Goal: Check status: Check status

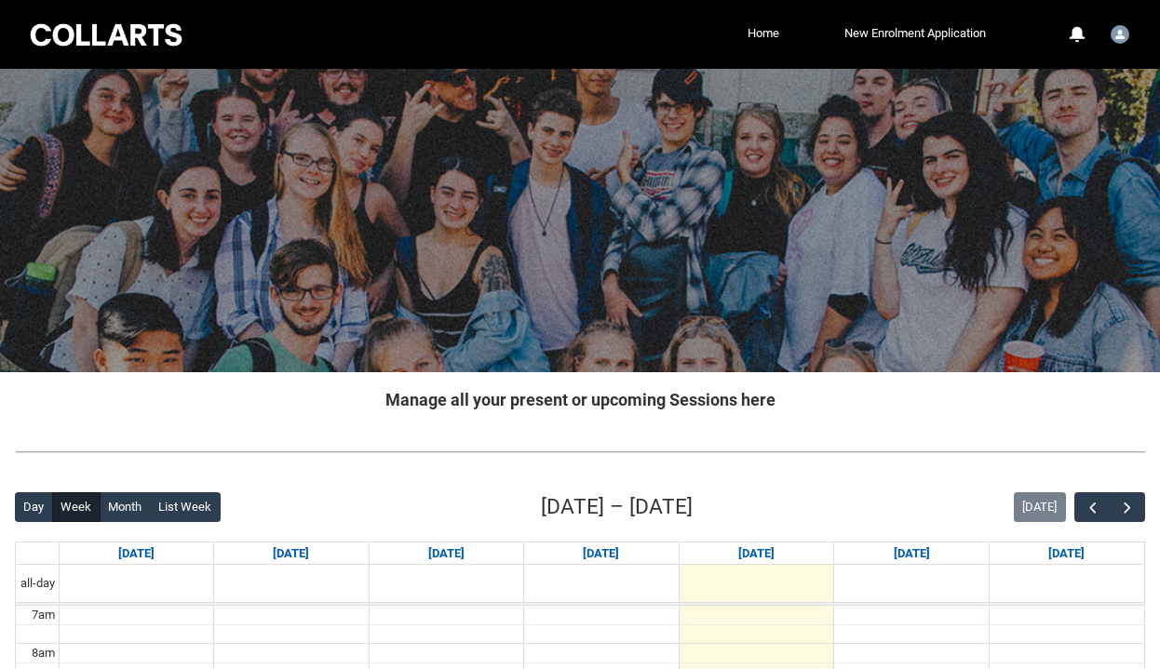
scroll to position [304, 0]
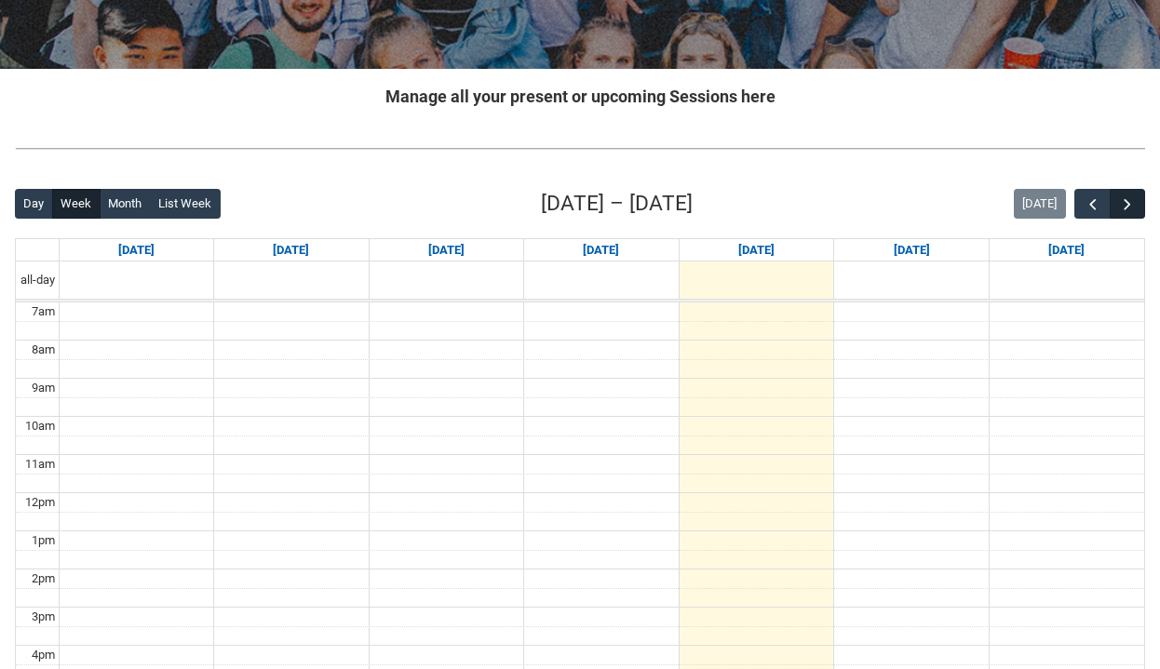
click at [1133, 212] on span "button" at bounding box center [1127, 205] width 19 height 19
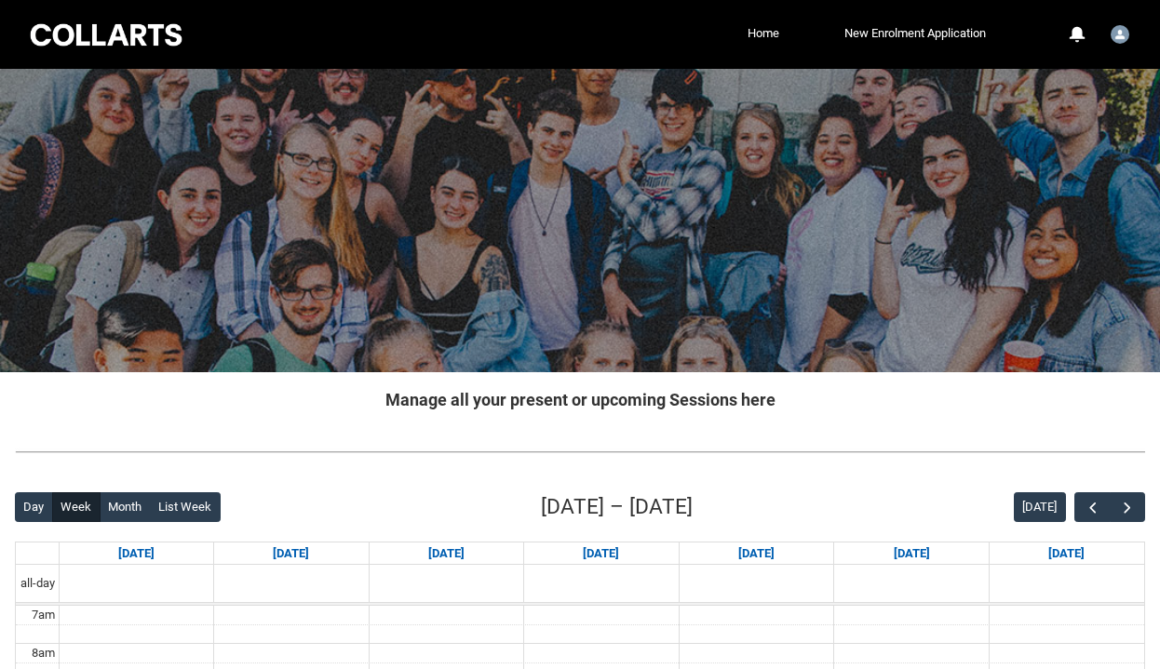
scroll to position [0, 0]
click at [764, 31] on link "Home" at bounding box center [763, 34] width 41 height 28
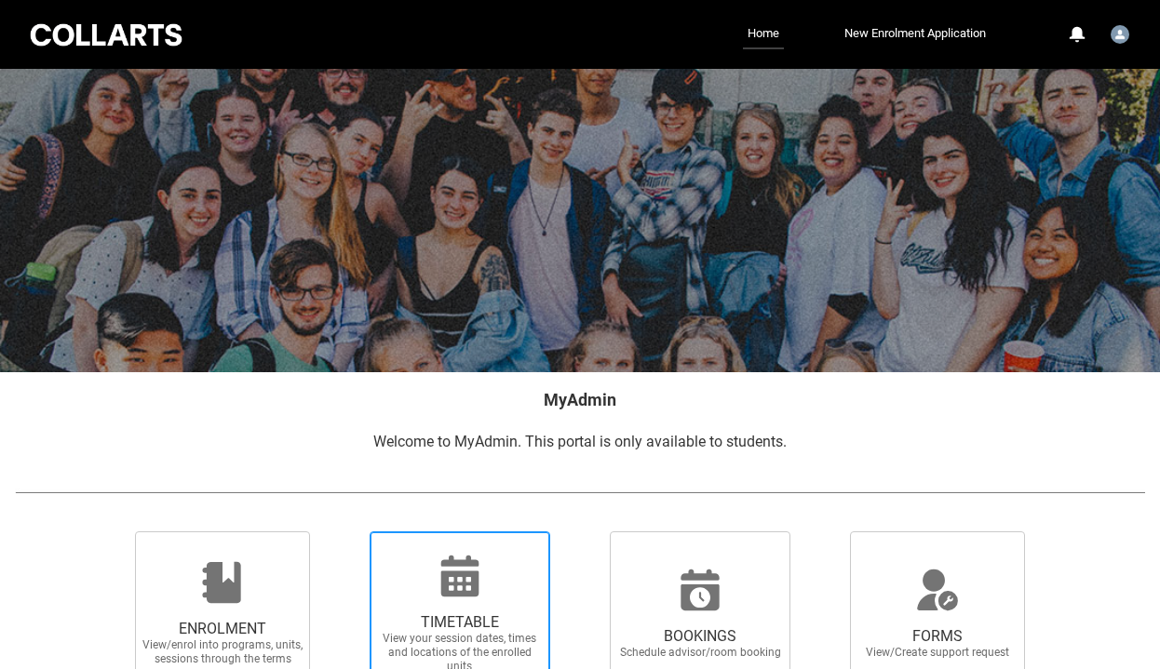
click at [455, 614] on span "TIMETABLE" at bounding box center [460, 623] width 164 height 19
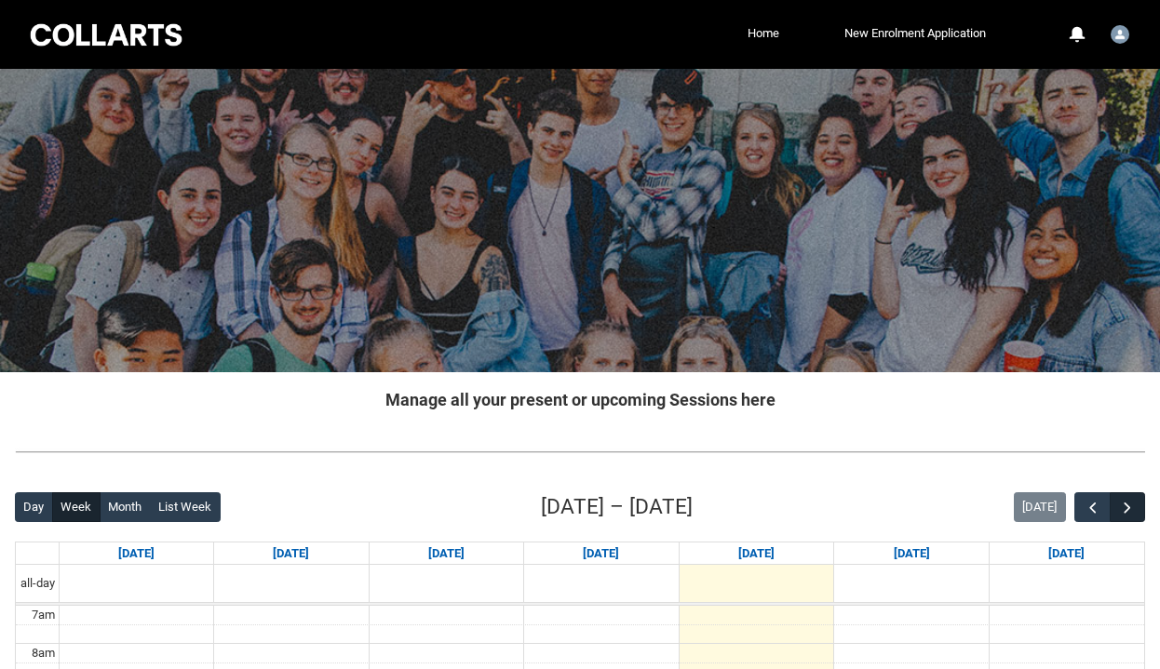
click at [1131, 504] on span "button" at bounding box center [1127, 508] width 19 height 19
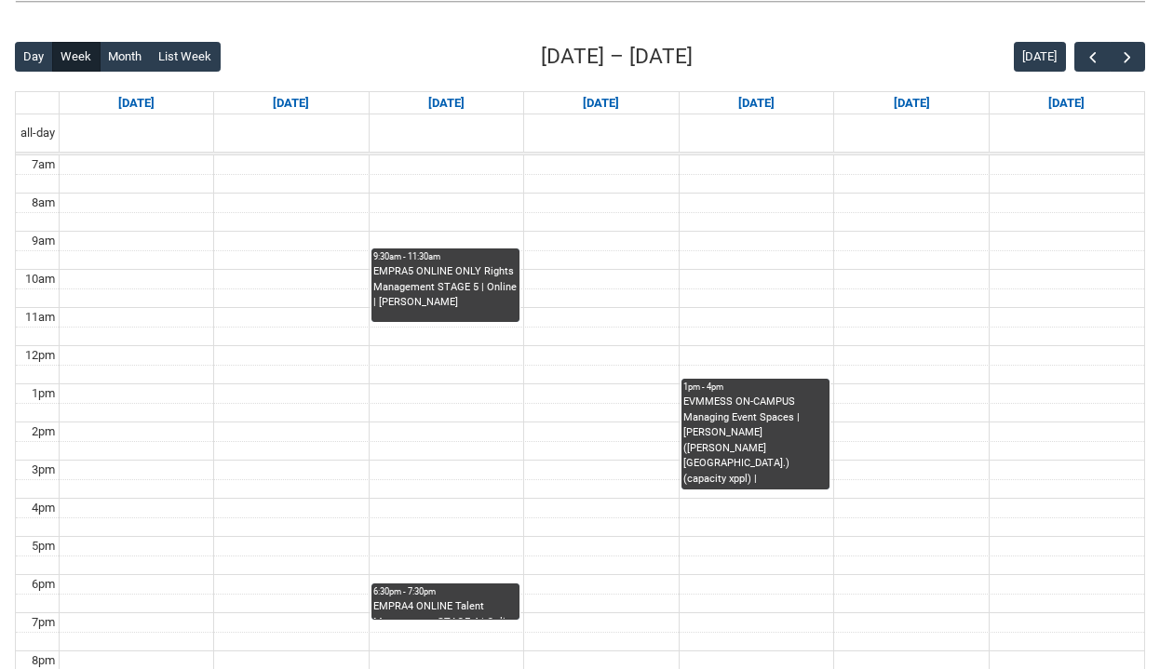
scroll to position [451, 0]
click at [407, 605] on div "EMPRA4 ONLINE Talent Management STAGE 4 | Online | [PERSON_NAME]" at bounding box center [445, 610] width 144 height 20
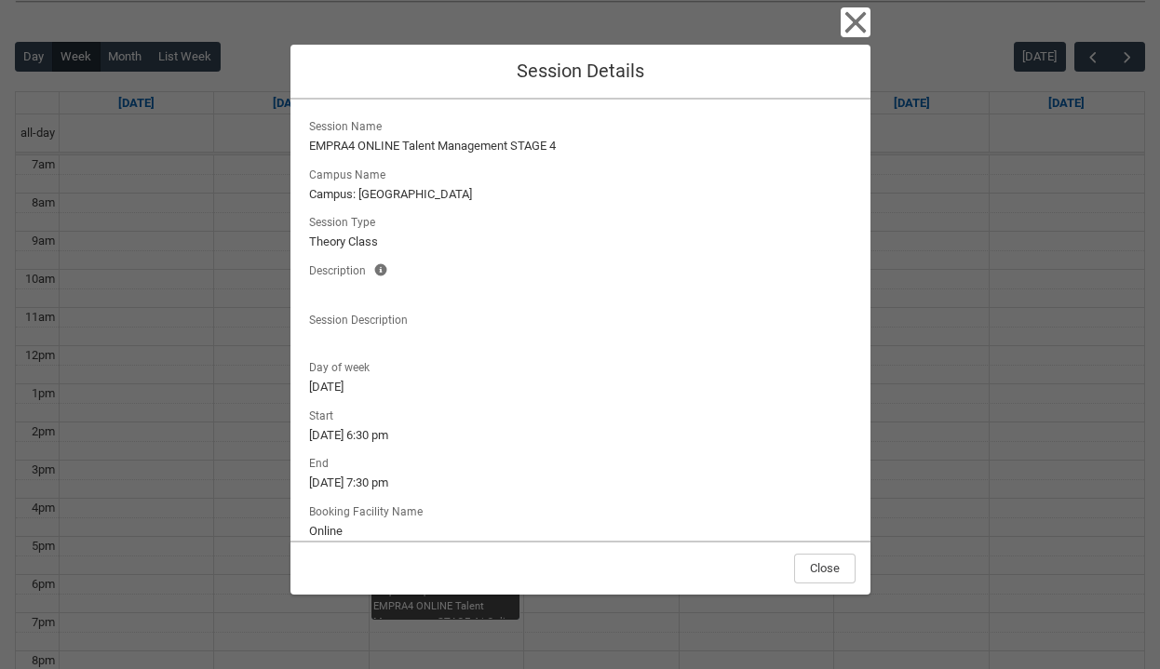
click at [853, 18] on icon "button" at bounding box center [854, 22] width 21 height 21
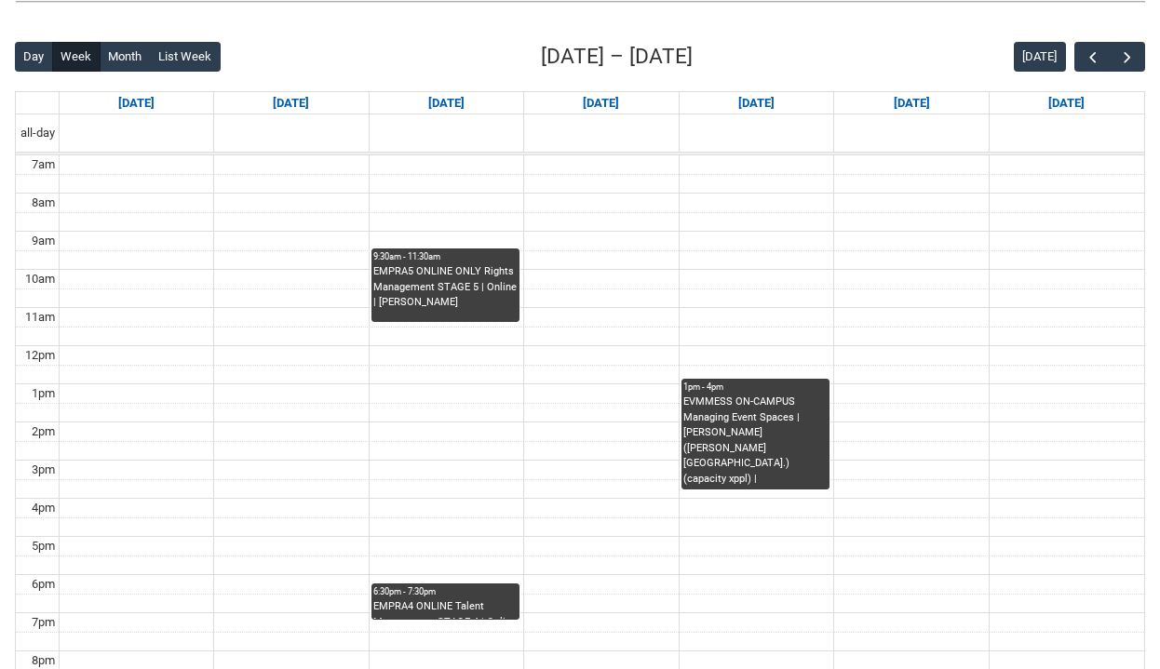
click at [789, 411] on div "EVMMESS ON-CAMPUS Managing Event Spaces | [PERSON_NAME] ([PERSON_NAME][GEOGRAPH…" at bounding box center [755, 442] width 144 height 94
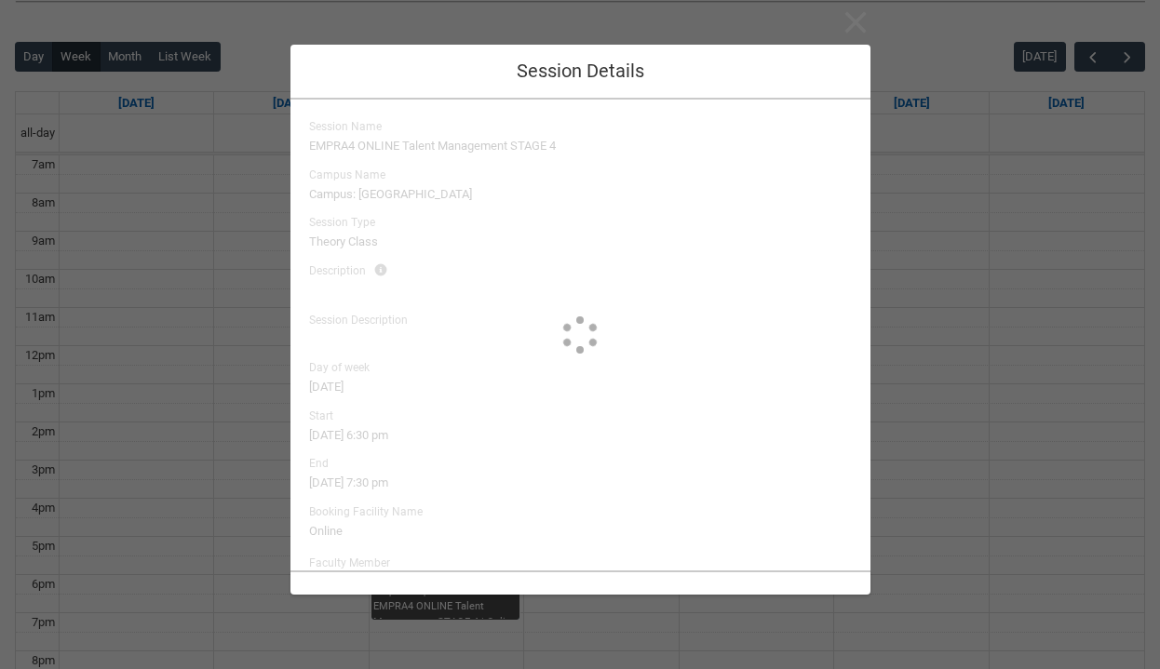
type input "[PERSON_NAME]"
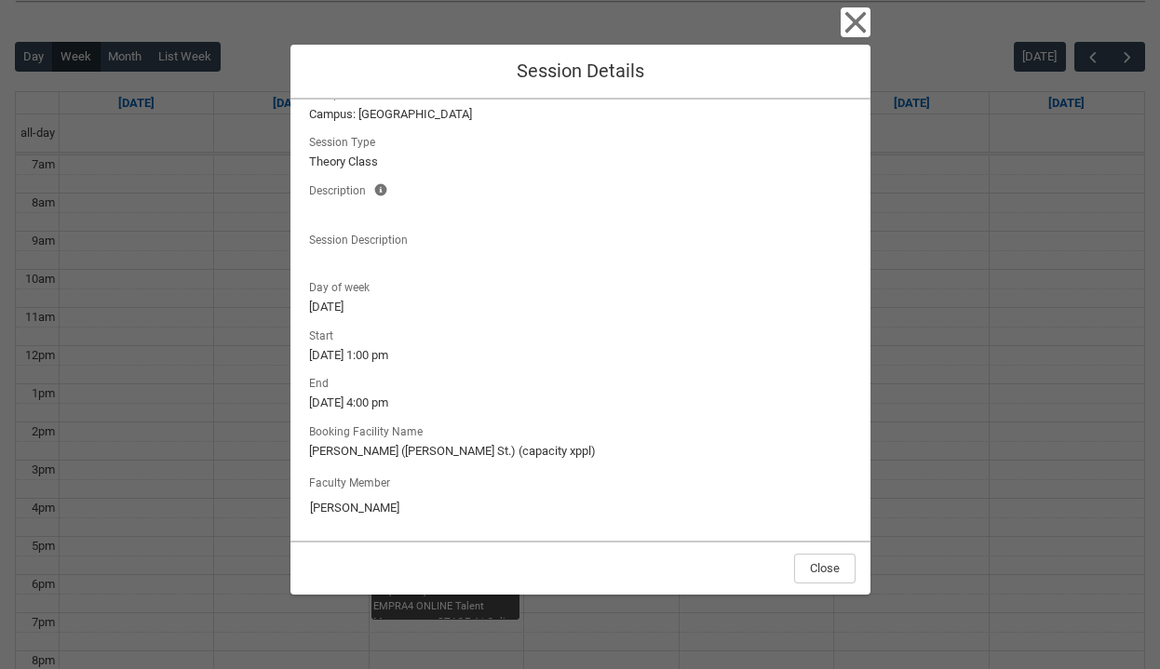
scroll to position [79, 0]
click at [857, 32] on icon "button" at bounding box center [856, 22] width 30 height 30
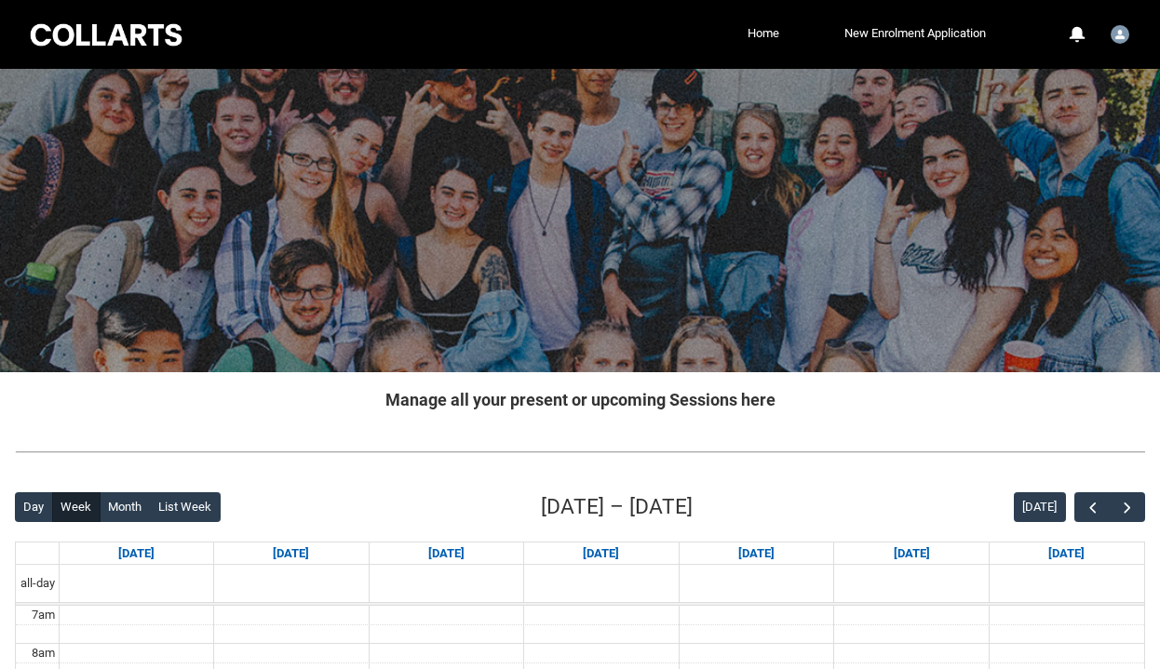
scroll to position [0, 0]
click at [762, 33] on link "Home" at bounding box center [763, 34] width 41 height 28
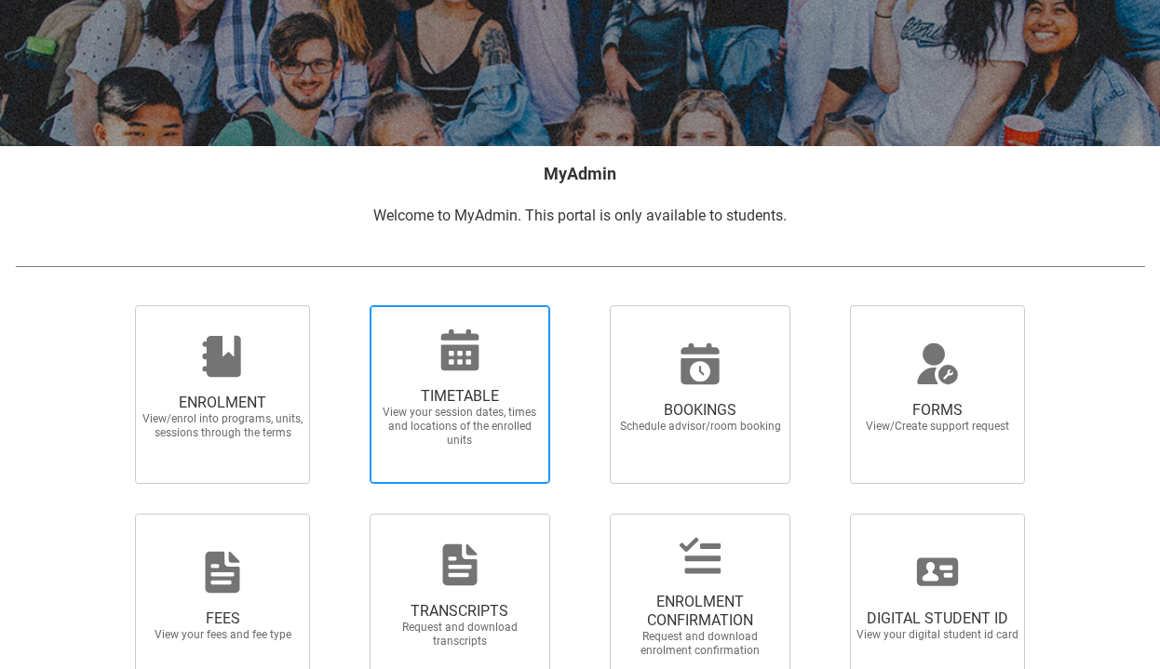
scroll to position [225, 0]
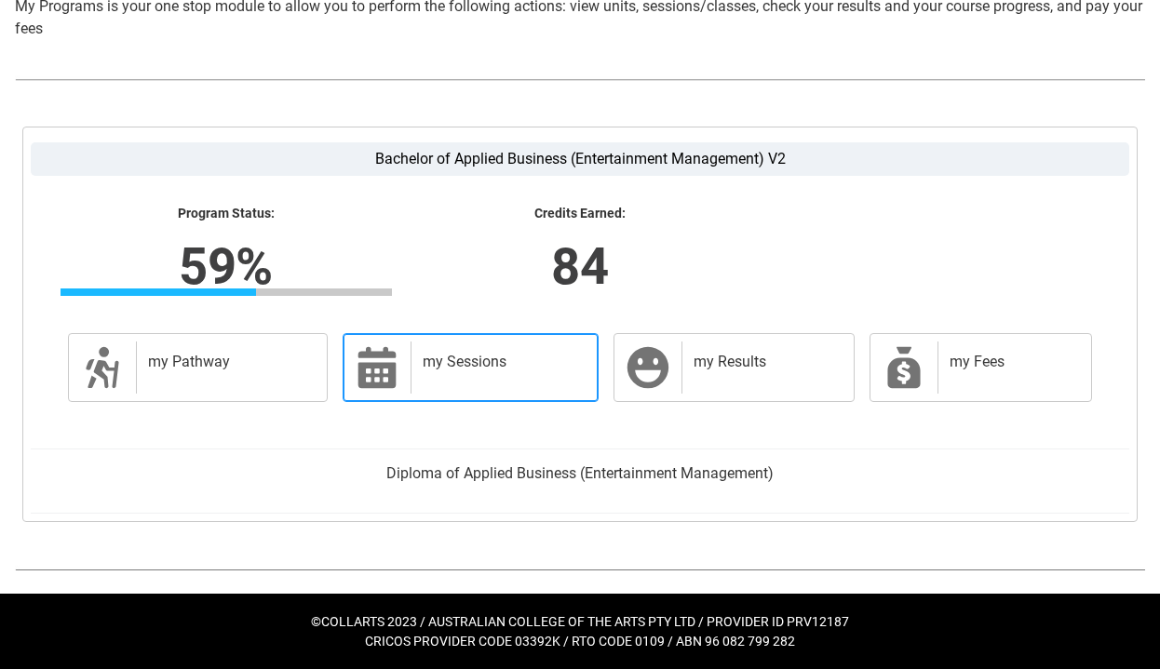
scroll to position [430, 0]
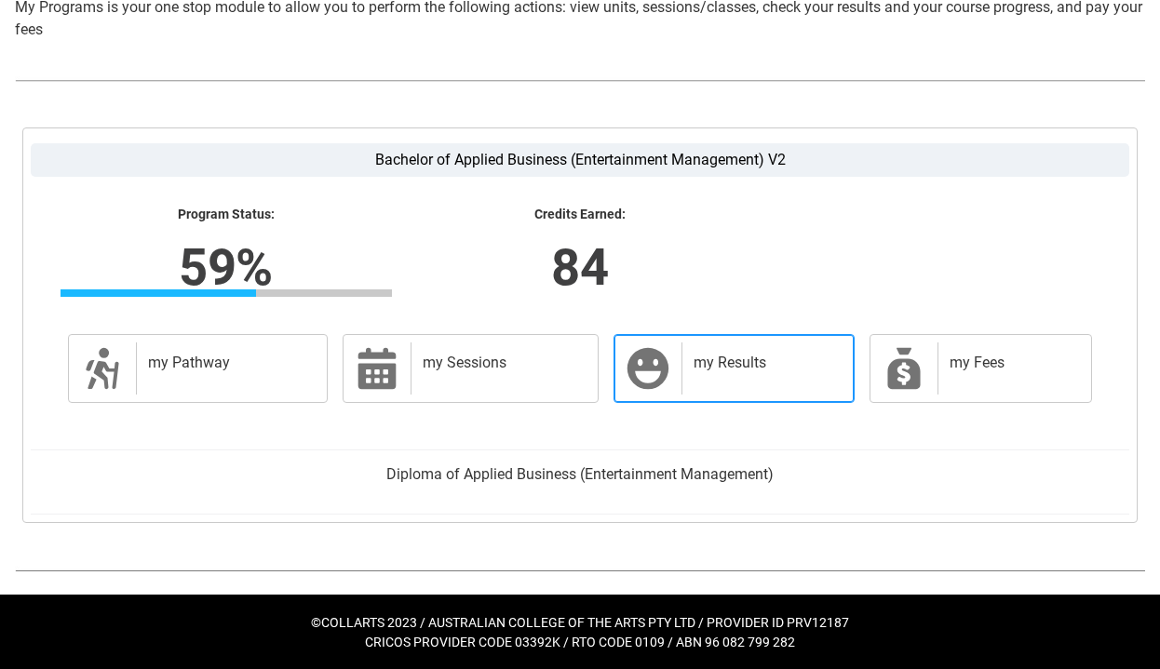
click at [745, 366] on h2 "my Results" at bounding box center [765, 363] width 142 height 19
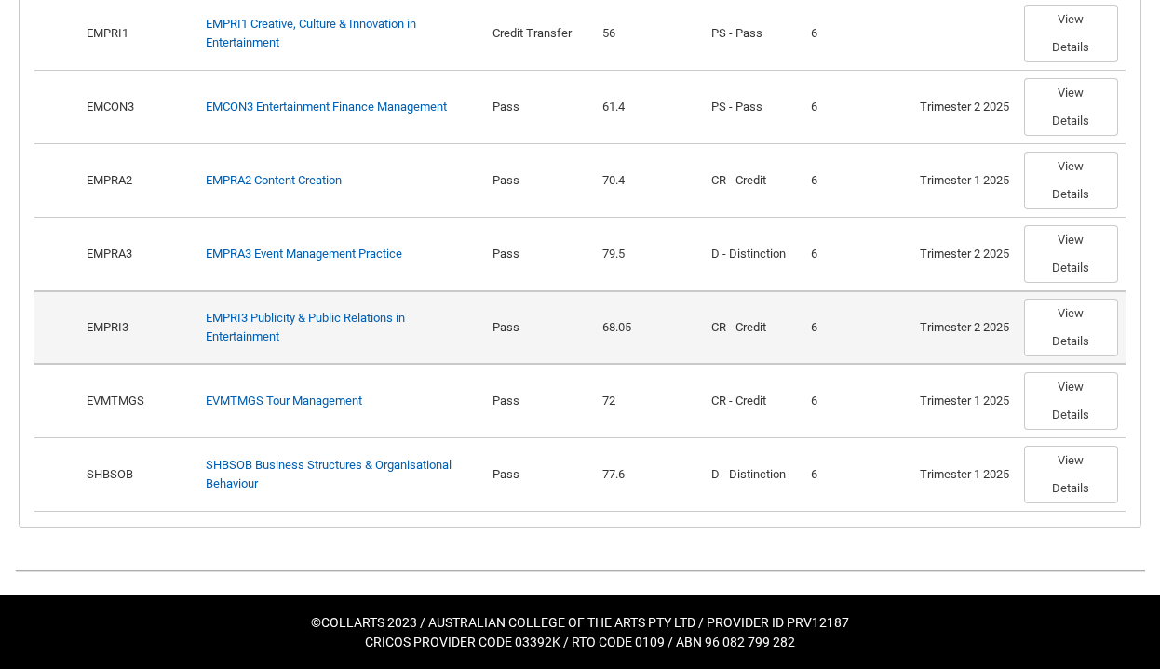
scroll to position [1213, 0]
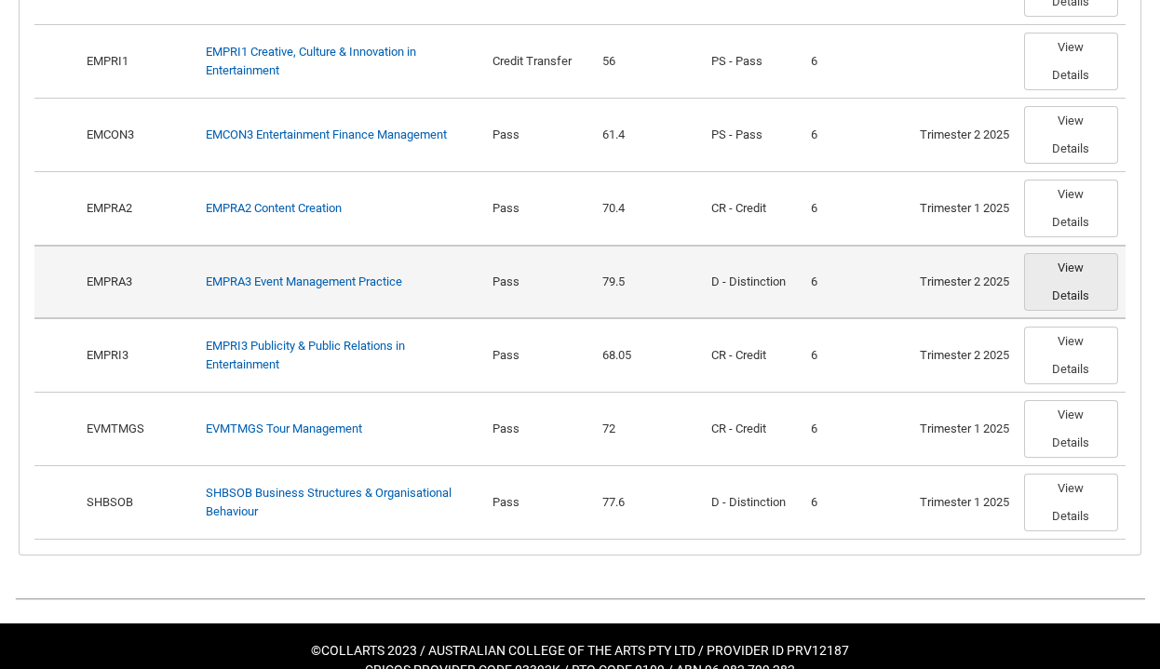
click at [1073, 282] on button "View Details" at bounding box center [1071, 282] width 94 height 58
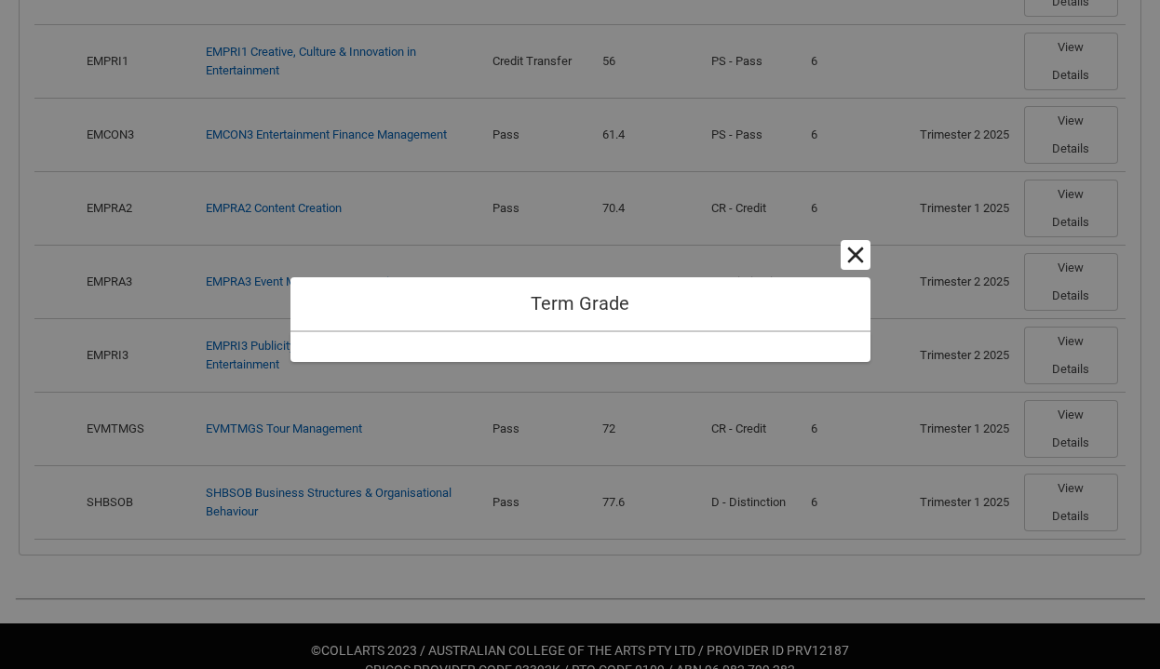
click at [850, 243] on button "Cancel and close" at bounding box center [856, 255] width 30 height 30
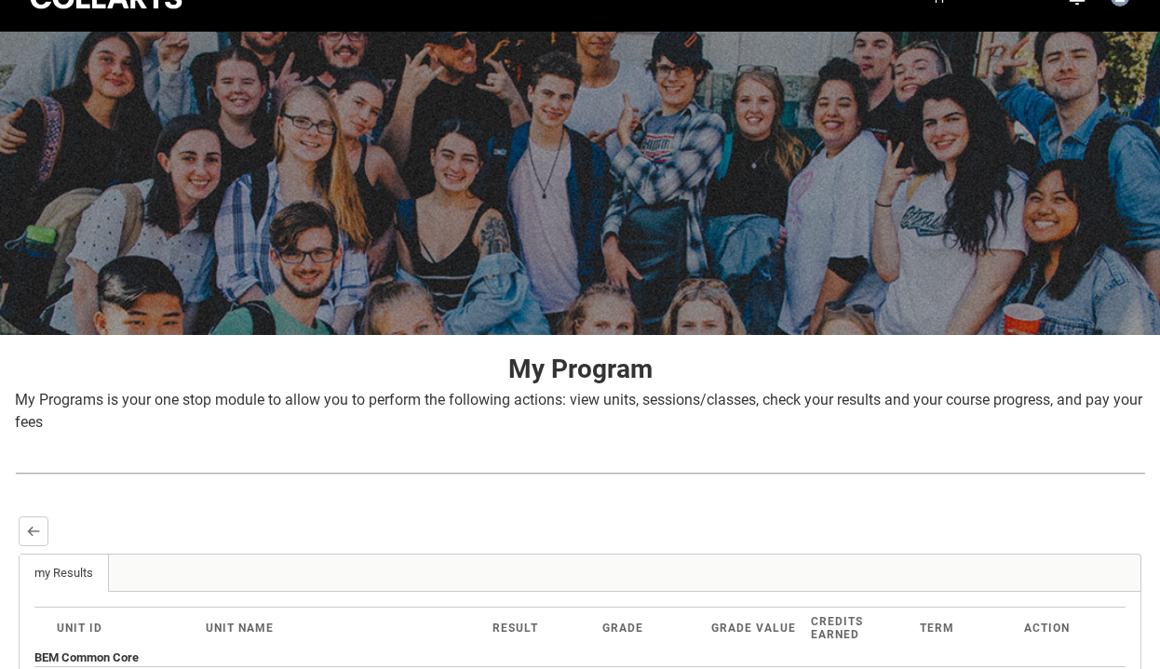
scroll to position [30, 0]
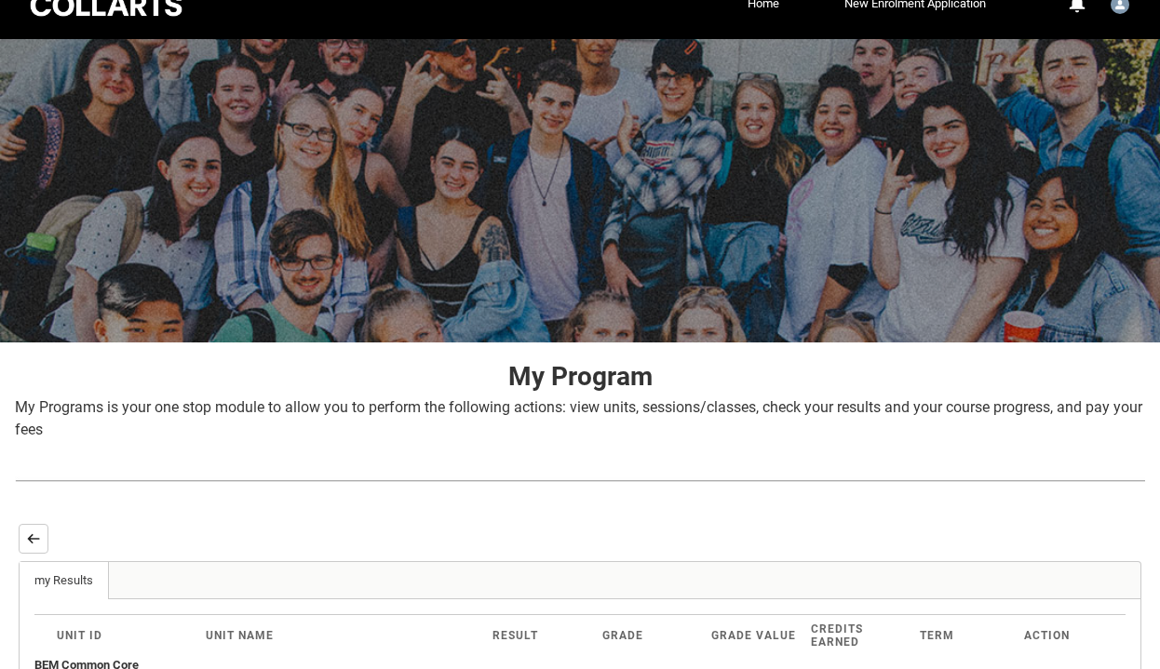
click at [41, 527] on button "Back" at bounding box center [34, 539] width 30 height 30
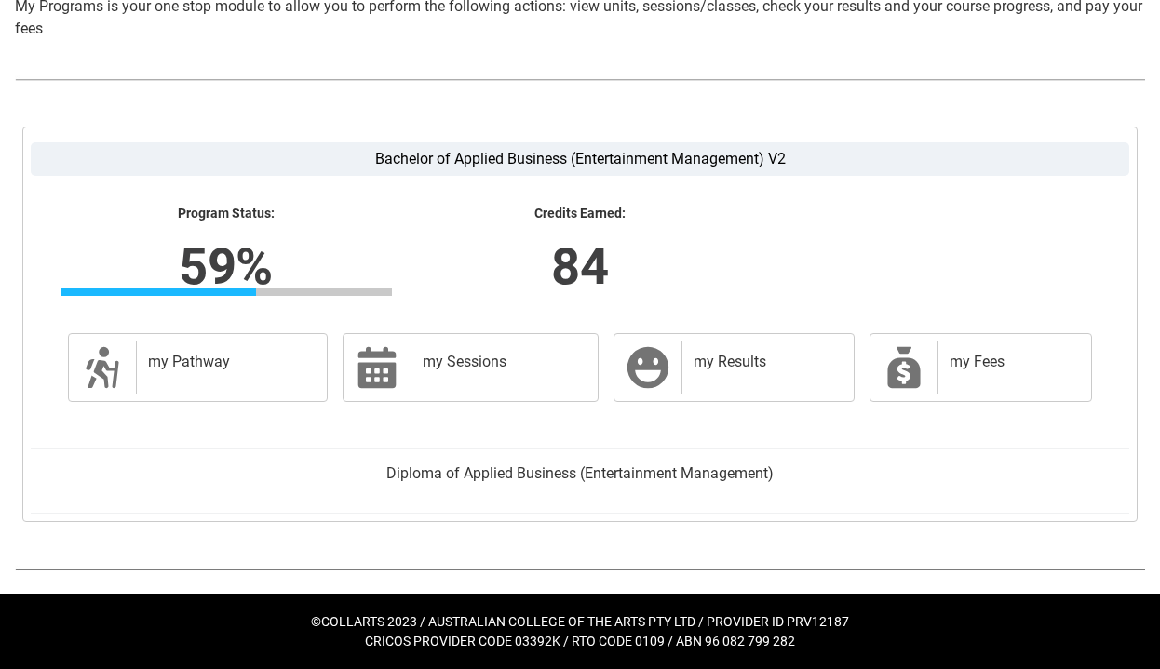
scroll to position [430, 0]
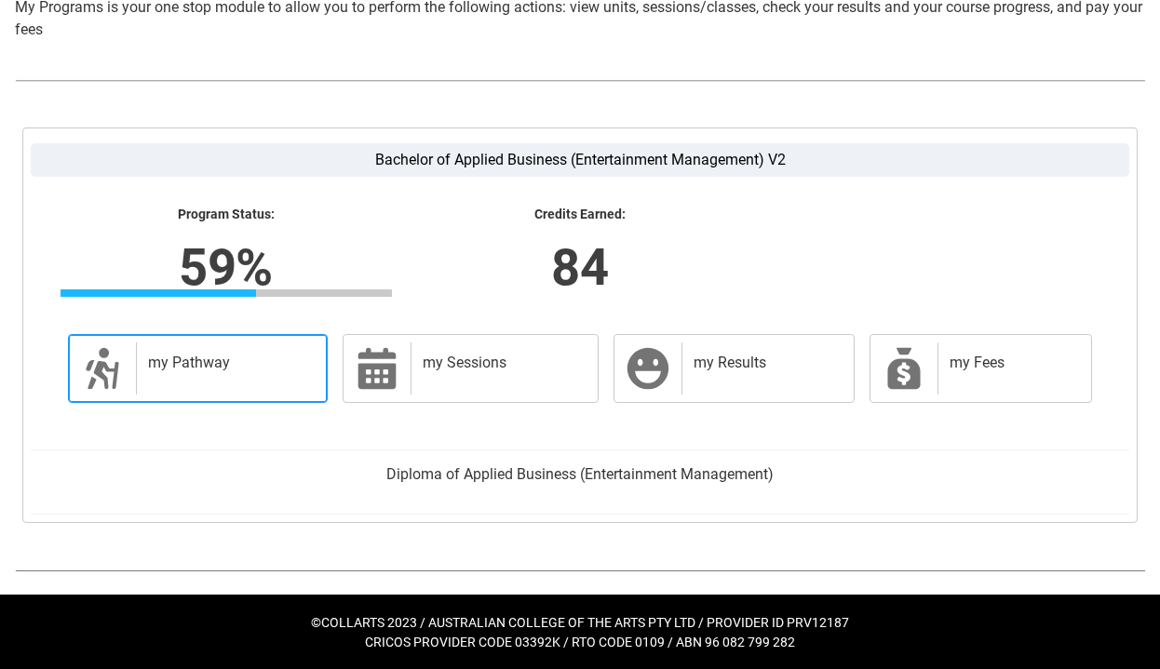
click at [246, 379] on div "my Pathway" at bounding box center [227, 369] width 183 height 52
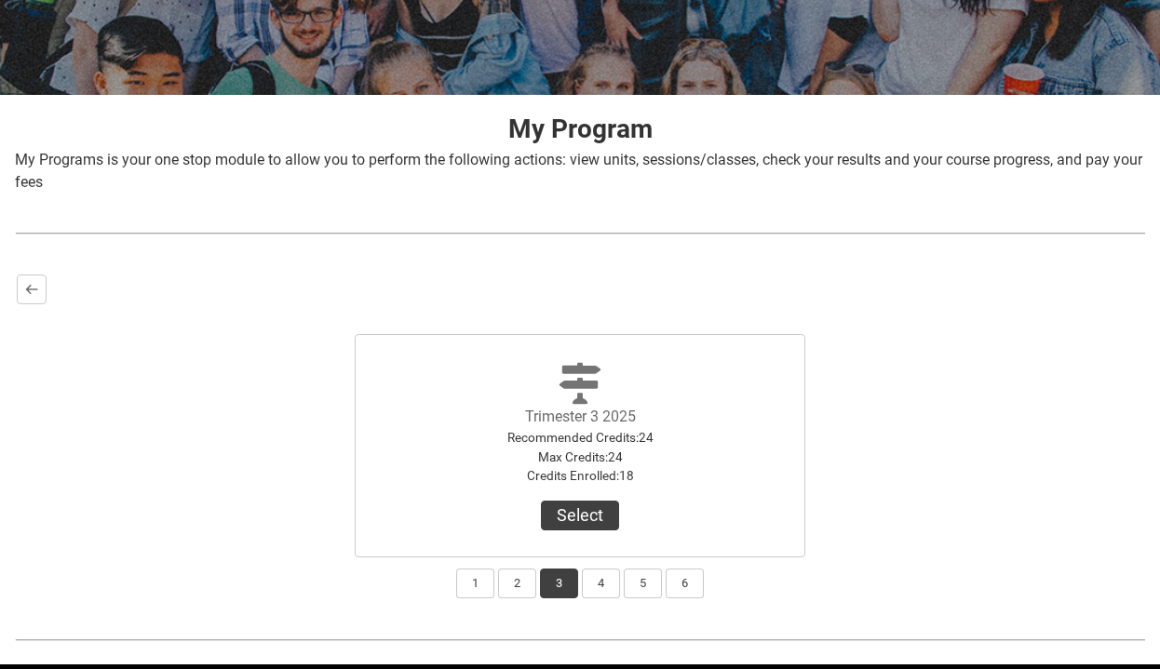
scroll to position [279, 0]
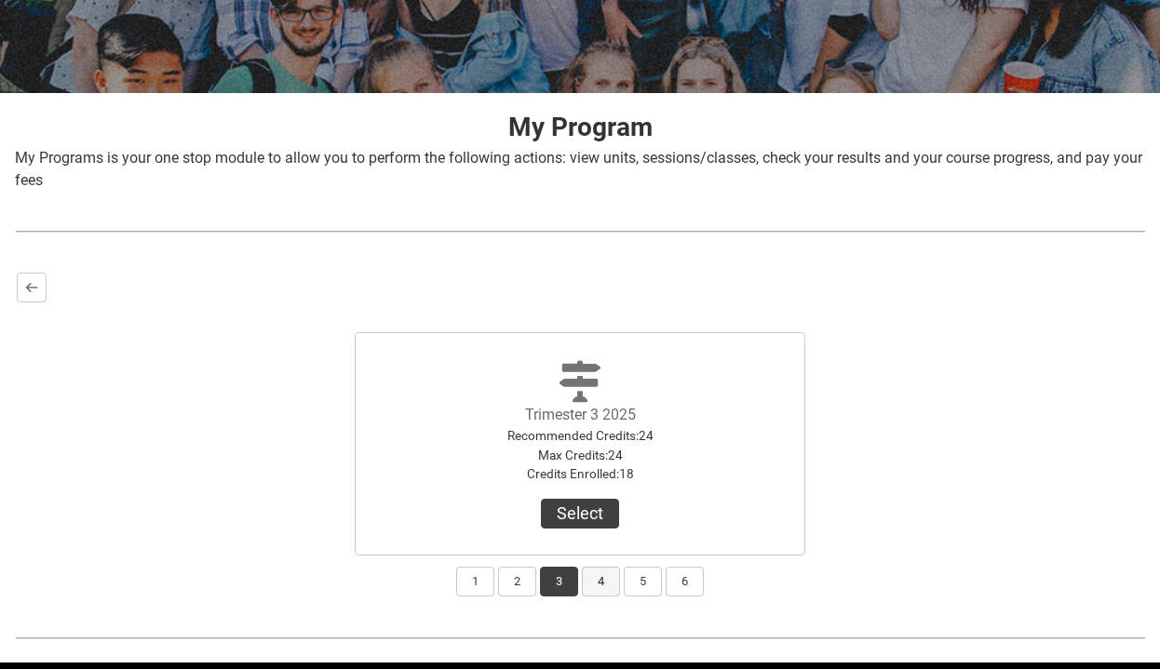
click at [601, 593] on button "4" at bounding box center [601, 582] width 38 height 30
click at [648, 594] on button "5" at bounding box center [643, 582] width 38 height 30
click at [692, 586] on button "6" at bounding box center [685, 582] width 38 height 30
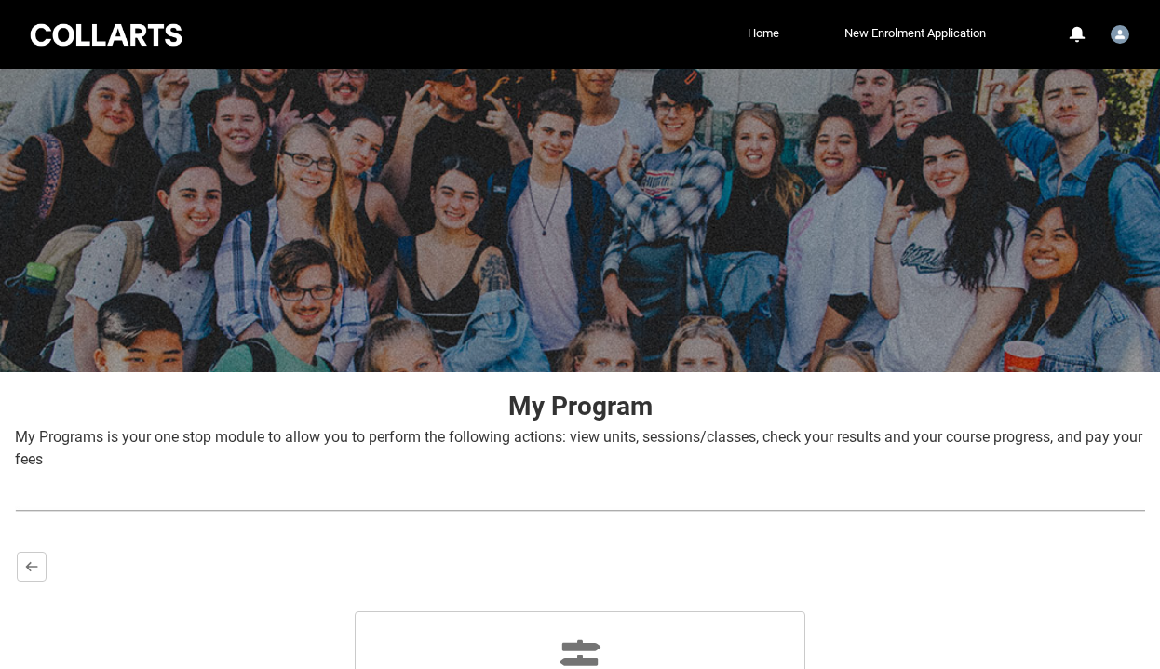
scroll to position [0, 0]
